Goal: Task Accomplishment & Management: Manage account settings

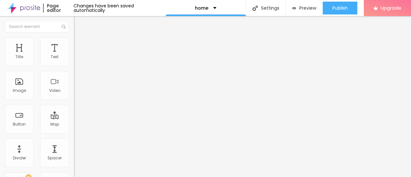
click at [74, 55] on span "Change image" at bounding box center [91, 52] width 34 height 5
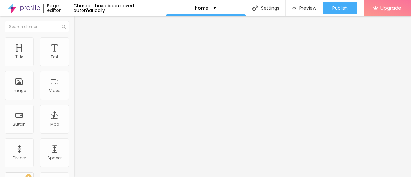
click at [74, 55] on div "Change image" at bounding box center [111, 52] width 74 height 4
click at [74, 60] on input "Comprar agora" at bounding box center [112, 57] width 77 height 6
paste input "Book Now👉8828385899"
type input "Book Now👉8828385899"
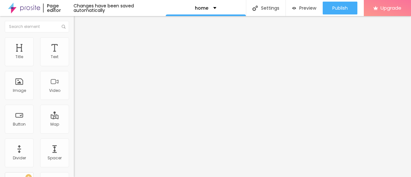
click at [74, 132] on input "https://" at bounding box center [112, 129] width 77 height 6
paste input "www.elitesomya.com/"
type input "https://www.elitesomya.com/"
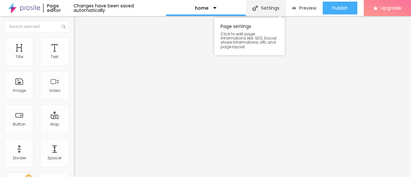
click at [258, 5] on div "Settings" at bounding box center [265, 8] width 39 height 16
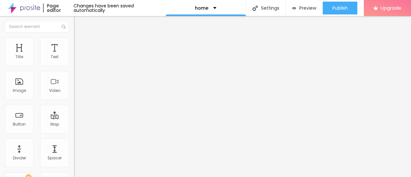
paste input "Hyderabad Call Girls and 👉 Hyderabad Escorts Service Book 🤝 Rs.10500 Cash Pay"
type input "Hyderabad Call Girls and 👉 Hyderabad Escorts Service Book 🤝 Rs.10500 Cash Pay"
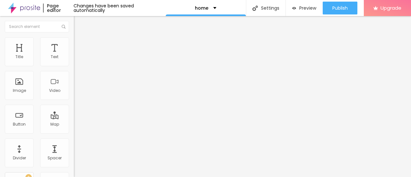
paste input "Hyderabad Call Girls and 👉 Hyderabad Escorts Service Book 🤝 Rs.10500 Cash Pay I…"
type input "/Hyderabad Call Girls and 👉 Hyderabad Escorts Service Book 🤝 Rs.10500 Cash Pay …"
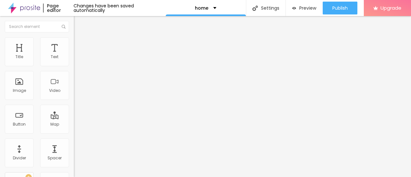
scroll to position [0, 0]
drag, startPoint x: 203, startPoint y: 92, endPoint x: 348, endPoint y: 105, distance: 145.5
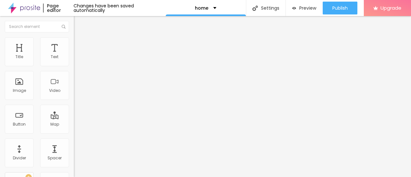
drag, startPoint x: 322, startPoint y: 93, endPoint x: 75, endPoint y: 67, distance: 248.0
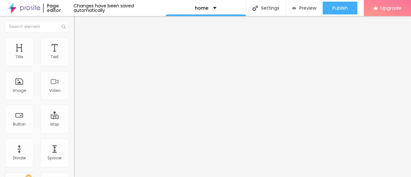
drag, startPoint x: 231, startPoint y: 93, endPoint x: 364, endPoint y: 113, distance: 134.6
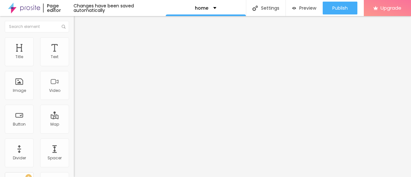
drag, startPoint x: 224, startPoint y: 95, endPoint x: 346, endPoint y: 106, distance: 122.7
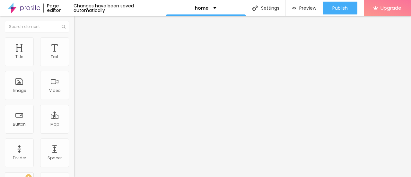
drag, startPoint x: 219, startPoint y: 59, endPoint x: 332, endPoint y: 68, distance: 112.9
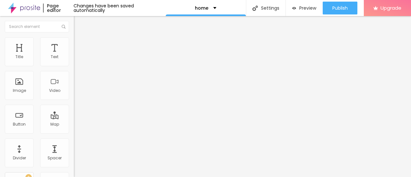
type input "[GEOGRAPHIC_DATA] Call Girls and [GEOGRAPHIC_DATA] Escorts Service Book Rs.1050…"
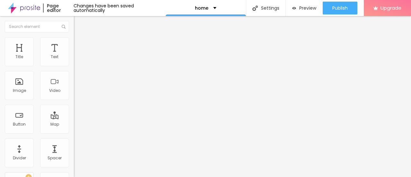
scroll to position [0, 0]
type input "/Hyderabad Call Girls and Hyderabad Escorts Service Book Rs.10500 Cash Pay It i…"
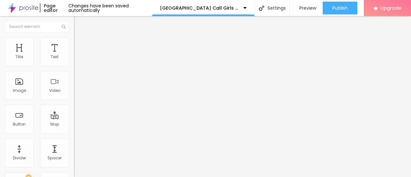
click at [74, 60] on input "Click me" at bounding box center [112, 57] width 77 height 6
paste input "Book Now👉8828385899"
type input "Book Now👉8828385899"
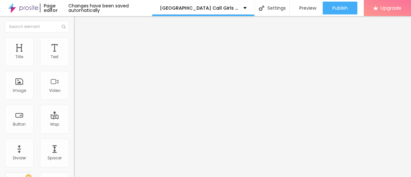
click at [74, 129] on input "https://" at bounding box center [112, 129] width 77 height 6
paste input "www.elitesomya.com/"
type input "https://www.elitesomya.com/"
click at [74, 55] on span "Add image" at bounding box center [87, 52] width 26 height 5
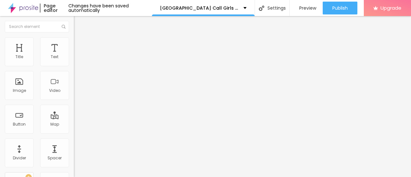
click at [74, 60] on input "Click me" at bounding box center [112, 57] width 77 height 6
paste input "Book Now👉8828385899"
type input "Book Now👉8828385899"
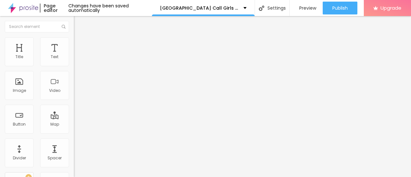
click at [74, 132] on input "https://" at bounding box center [112, 129] width 77 height 6
paste input "www.elitesomya.com/"
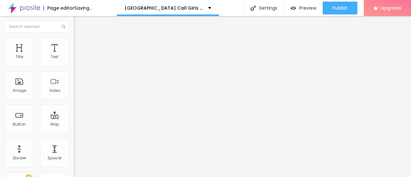
type input "https://www.elitesomya.com/"
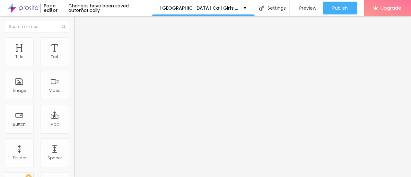
click at [74, 55] on span "Add image" at bounding box center [87, 52] width 26 height 5
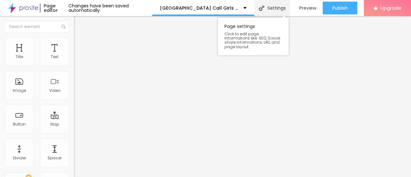
click at [267, 10] on div "Settings" at bounding box center [271, 8] width 35 height 16
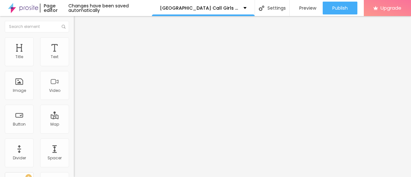
type input "/"
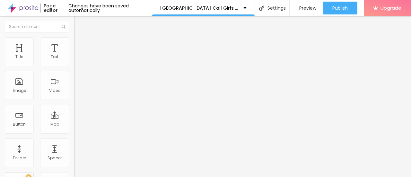
paste input "Hyderabad Call Girls and 👉 Hyderabad Escorts Service Book 🤝 Rs.10500 Cash Pay"
type input "Hyderabad Call Girls and 👉 Hyderabad Escorts Service Book 🤝 Rs.10500 Cash Pay"
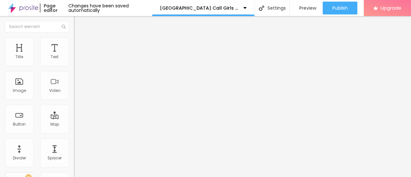
scroll to position [0, 0]
paste textarea "Hyderabad Call Girls and 👉 Hyderabad Escorts Service Book 🤝 Rs.10500 Cash Pay I…"
type textarea "Hyderabad Call Girls and 👉 Hyderabad Escorts Service Book 🤝 Rs.10500 Cash Pay I…"
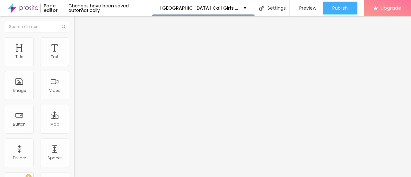
type textarea "f"
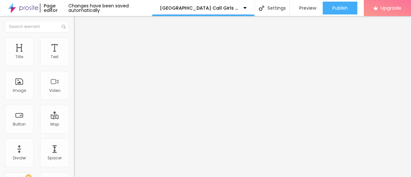
type input "Hyderabad Call Girls and Hyderabad Escorts Service Book Rs.10500 Cash Pay"
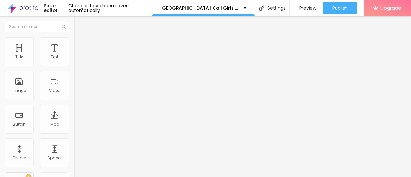
type textarea "Hyderabad Call Girls and Hyderabad Escorts Service Book Rs.10500 Cash Pay It is…"
type textarea "s"
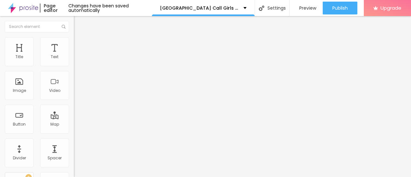
scroll to position [0, 0]
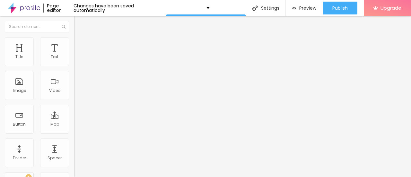
click at [31, 10] on img at bounding box center [24, 8] width 32 height 16
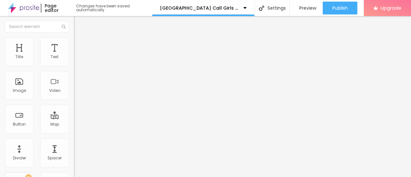
click at [79, 26] on img "button" at bounding box center [81, 23] width 5 height 5
click at [79, 24] on img "button" at bounding box center [81, 23] width 5 height 5
click at [74, 39] on li "Advanced" at bounding box center [111, 40] width 74 height 6
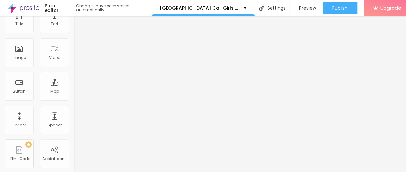
scroll to position [64, 0]
